Goal: Find specific page/section: Find specific page/section

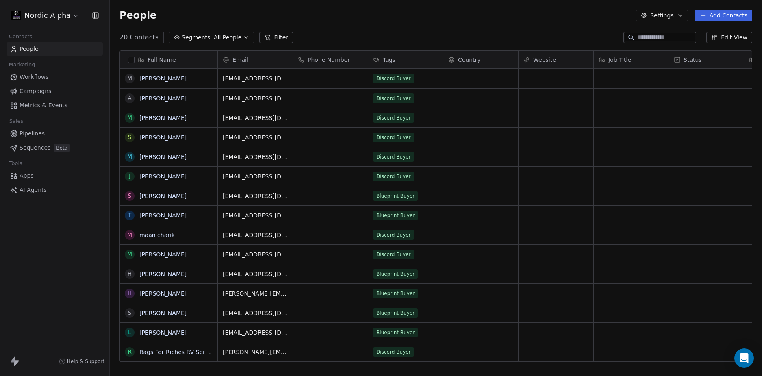
scroll to position [325, 646]
